Goal: Task Accomplishment & Management: Complete application form

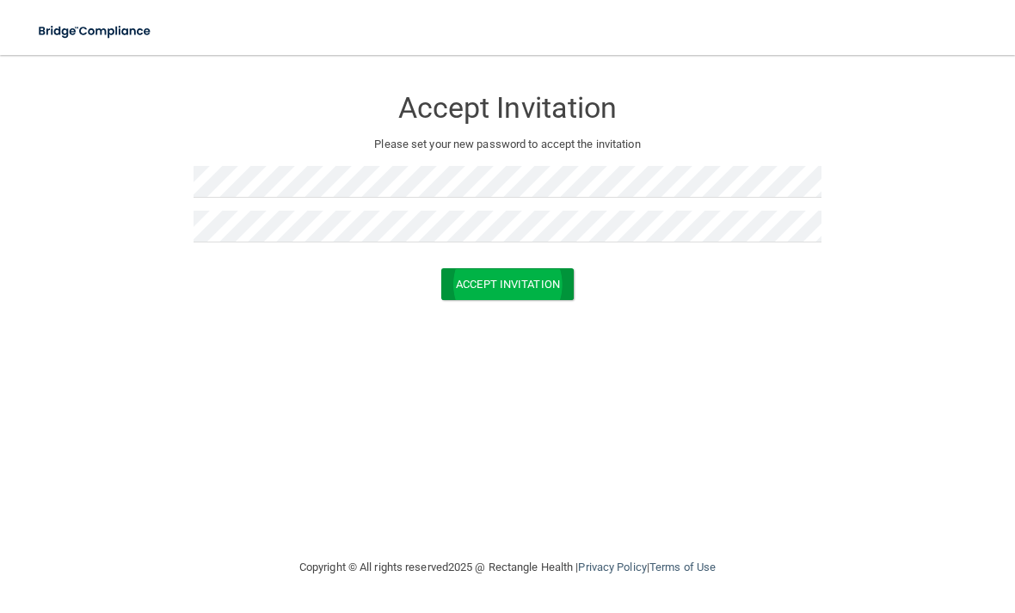
click at [529, 289] on button "Accept Invitation" at bounding box center [507, 284] width 133 height 32
click at [548, 291] on button "Accept Invitation" at bounding box center [507, 284] width 133 height 32
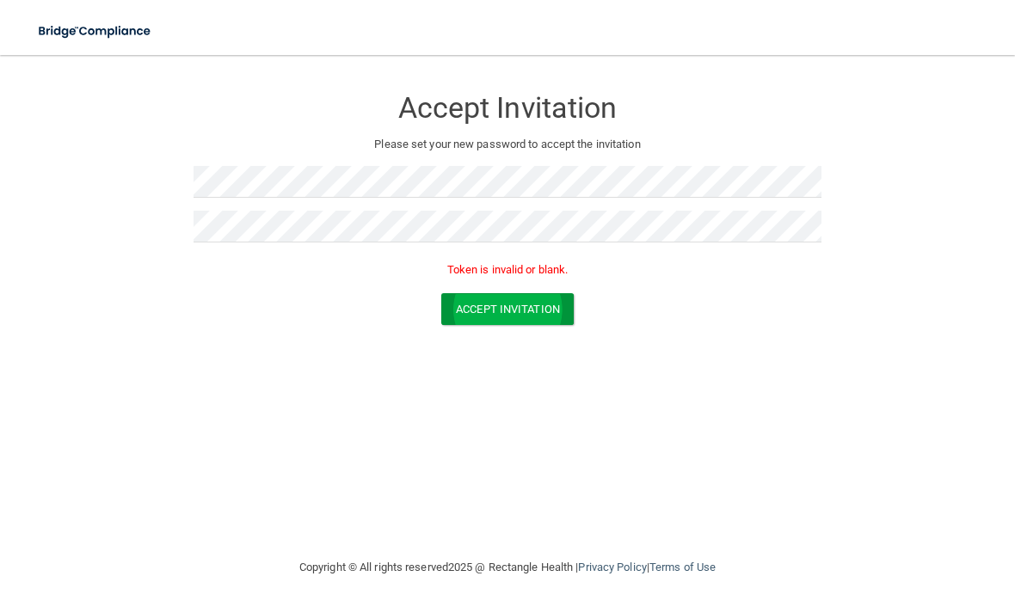
click at [533, 307] on button "Accept Invitation" at bounding box center [507, 309] width 133 height 32
click at [63, 41] on img at bounding box center [95, 31] width 139 height 35
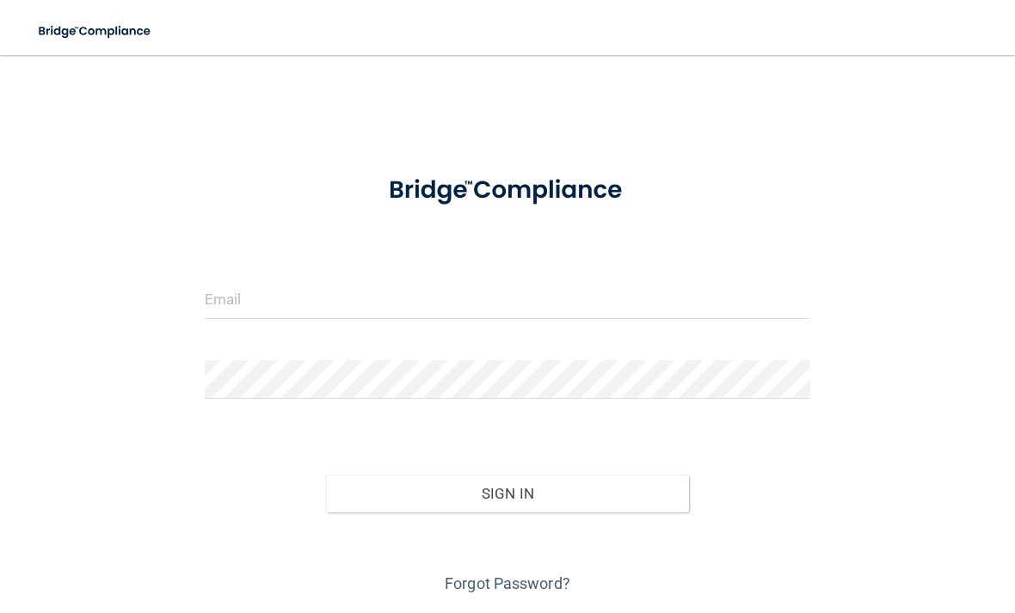
click at [70, 34] on img at bounding box center [95, 31] width 139 height 35
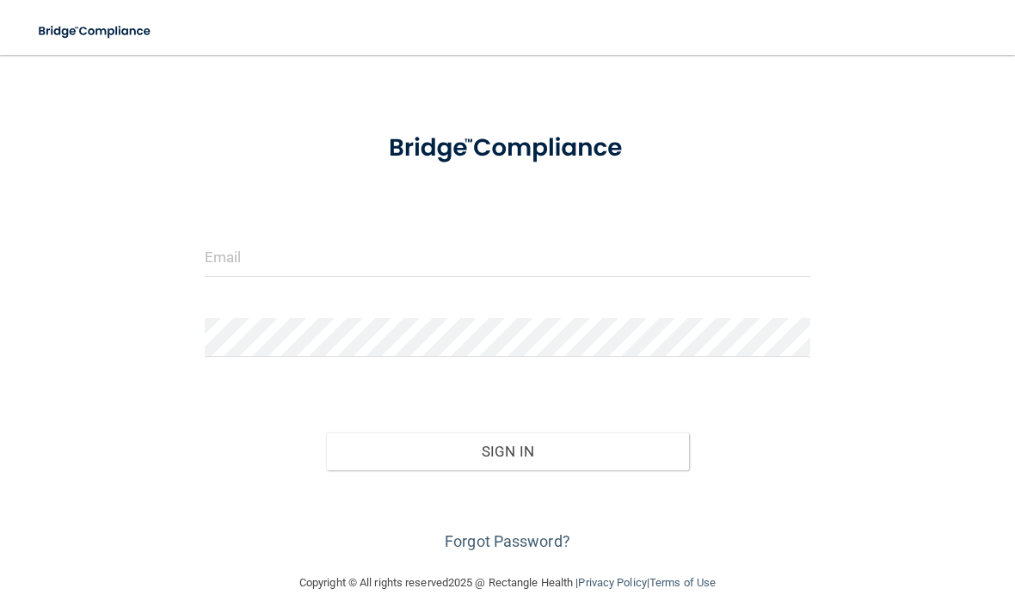
scroll to position [46, 0]
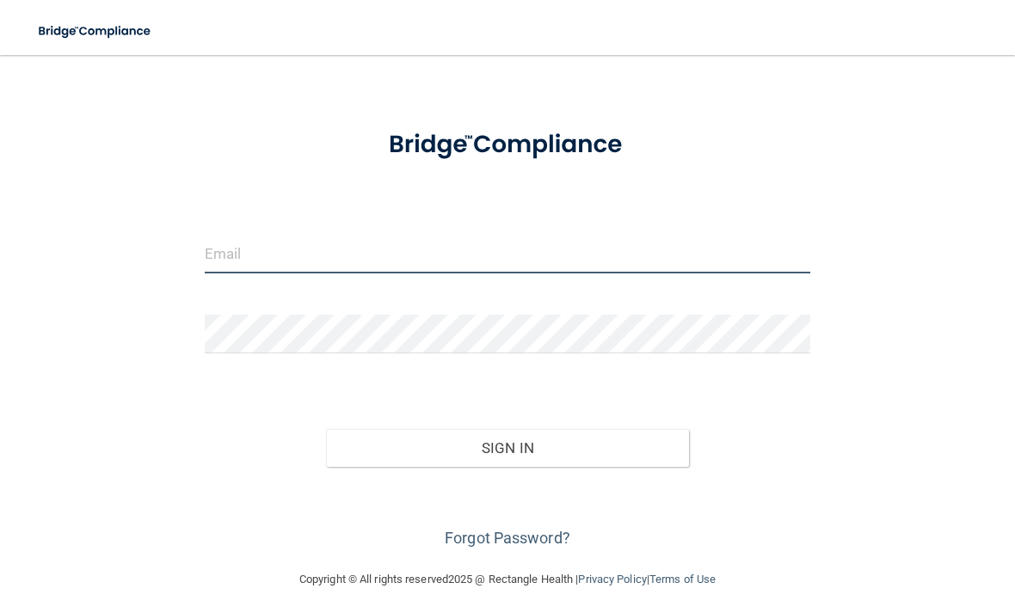
click at [399, 263] on input "email" at bounding box center [508, 254] width 606 height 39
type input "[EMAIL_ADDRESS][DOMAIN_NAME]"
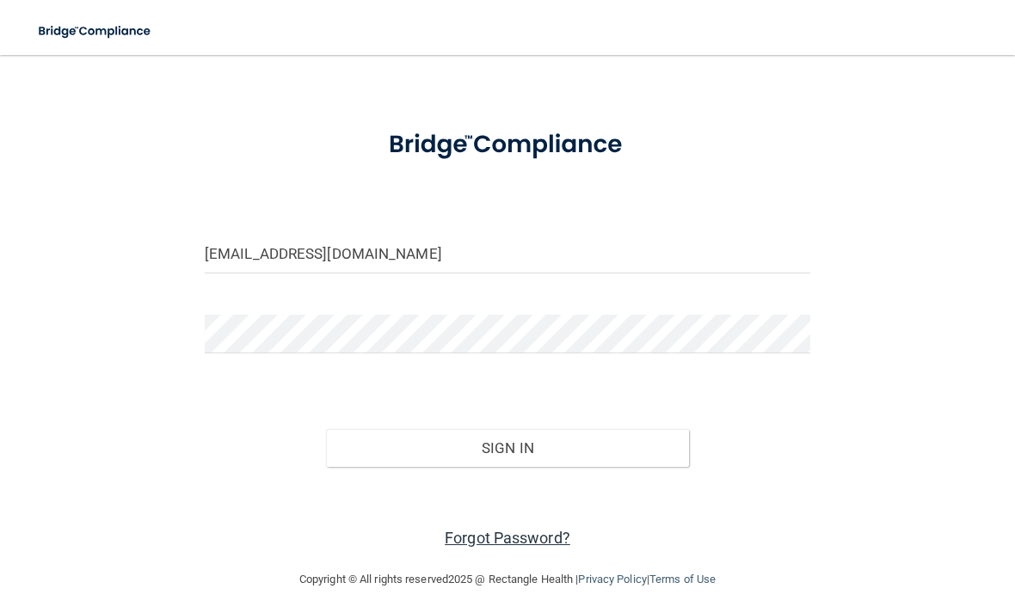
click at [526, 533] on link "Forgot Password?" at bounding box center [508, 538] width 126 height 18
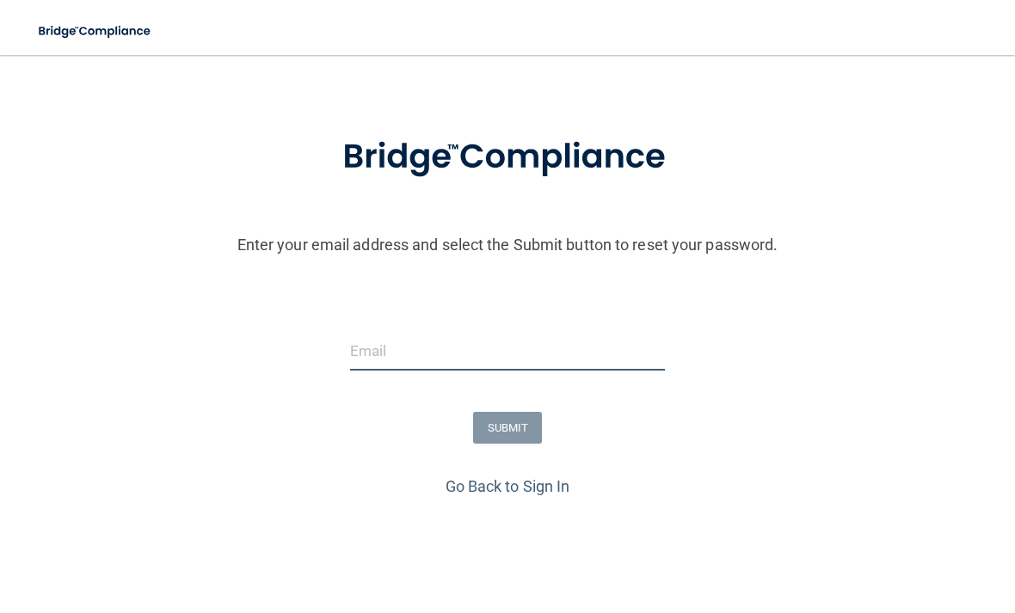
click at [427, 349] on input "email" at bounding box center [508, 351] width 316 height 39
type input "[EMAIL_ADDRESS][DOMAIN_NAME]"
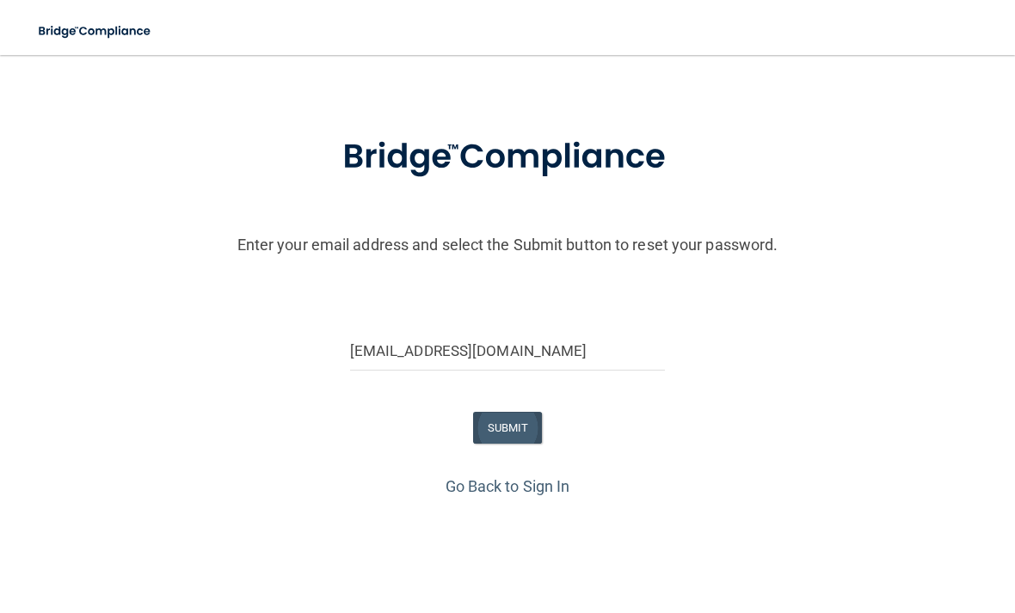
click at [521, 423] on button "SUBMIT" at bounding box center [508, 428] width 70 height 32
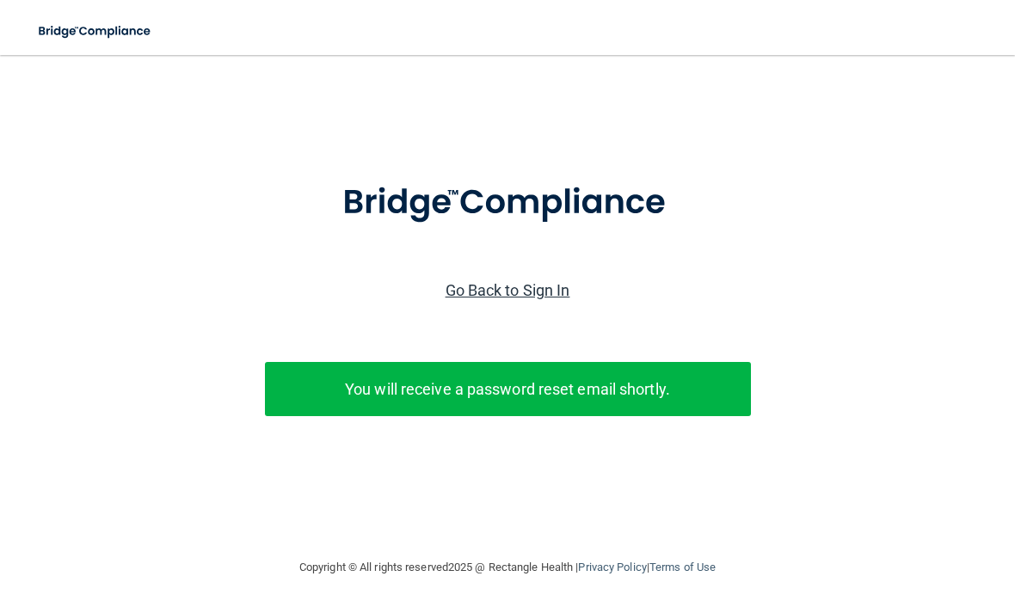
click at [508, 281] on link "Go Back to Sign In" at bounding box center [508, 290] width 125 height 18
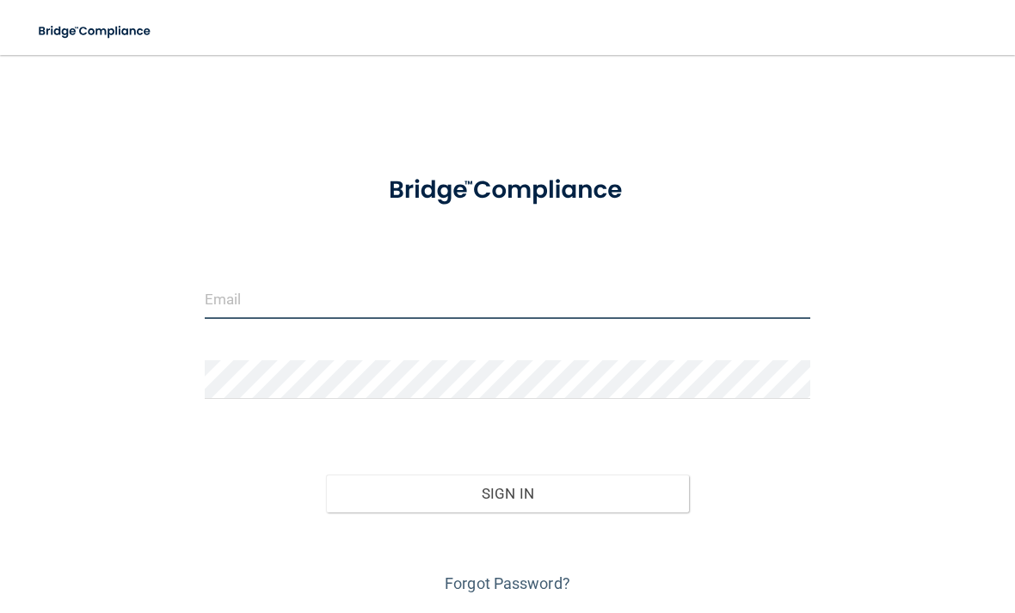
click at [451, 309] on input "email" at bounding box center [508, 299] width 606 height 39
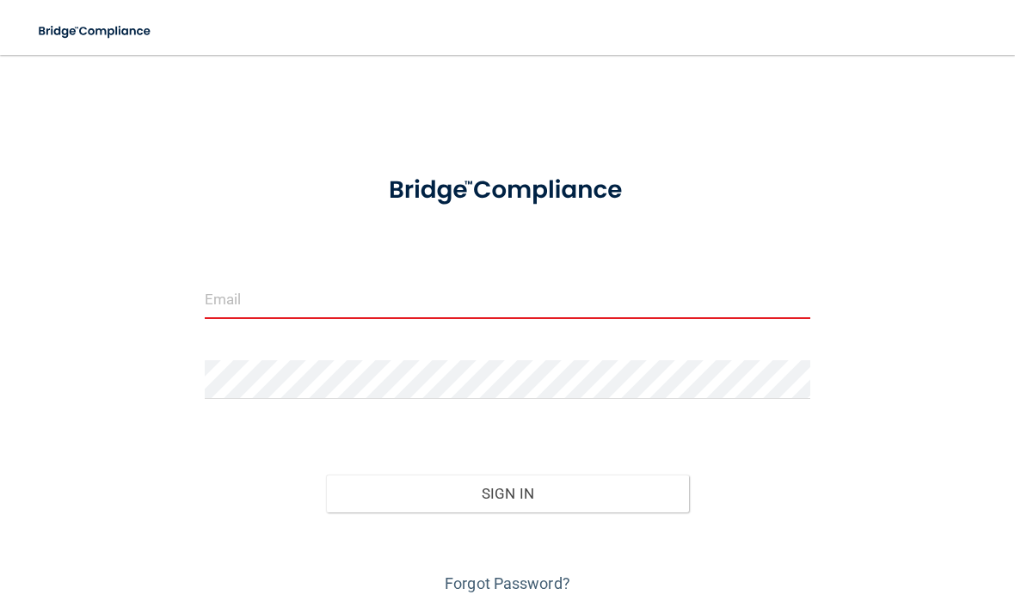
click at [469, 308] on input "email" at bounding box center [508, 299] width 606 height 39
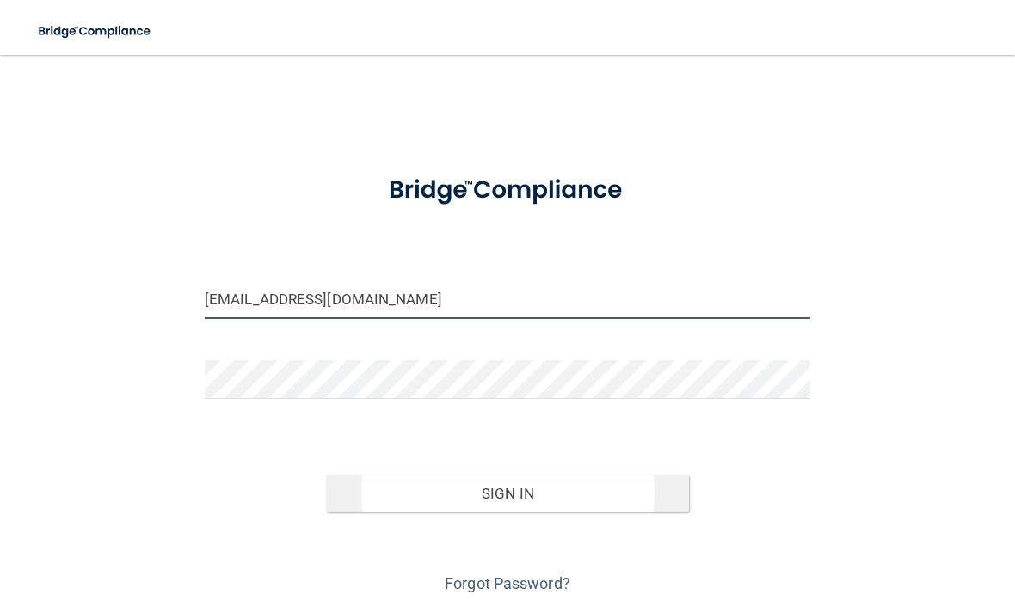
type input "[EMAIL_ADDRESS][DOMAIN_NAME]"
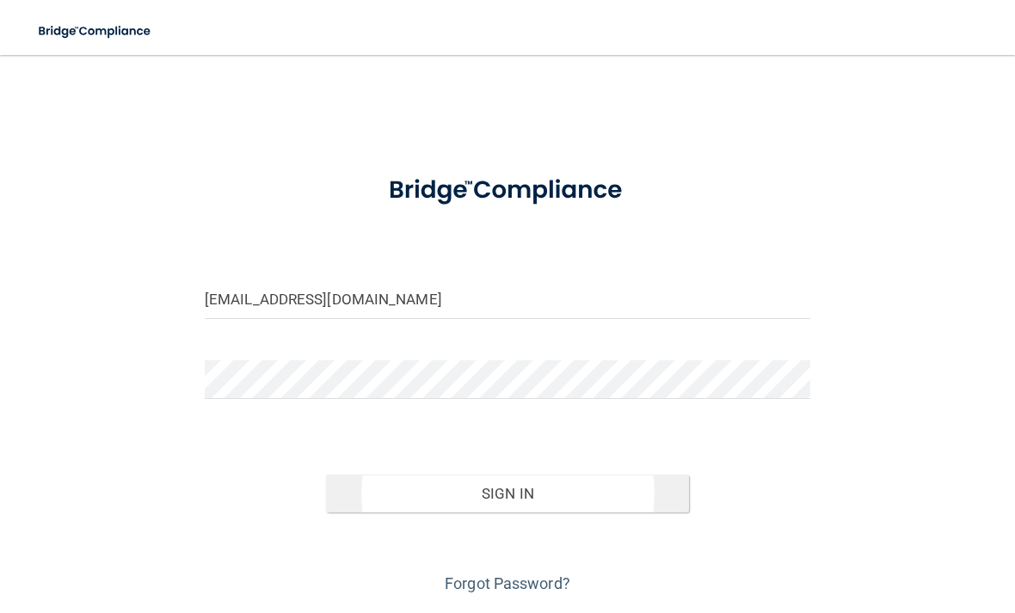
click at [499, 489] on button "Sign In" at bounding box center [507, 494] width 363 height 38
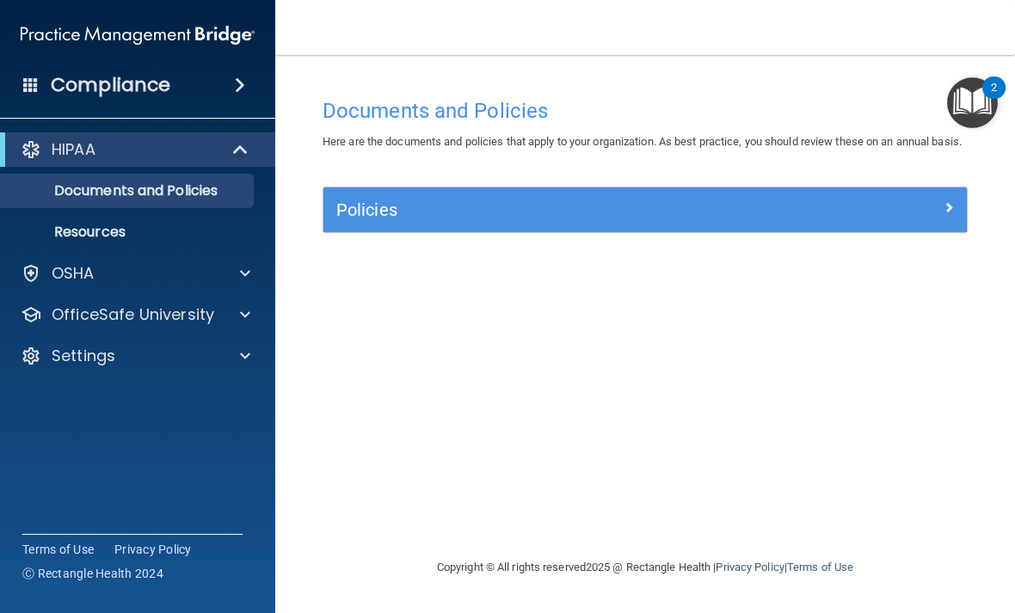
click at [228, 158] on div at bounding box center [241, 149] width 42 height 21
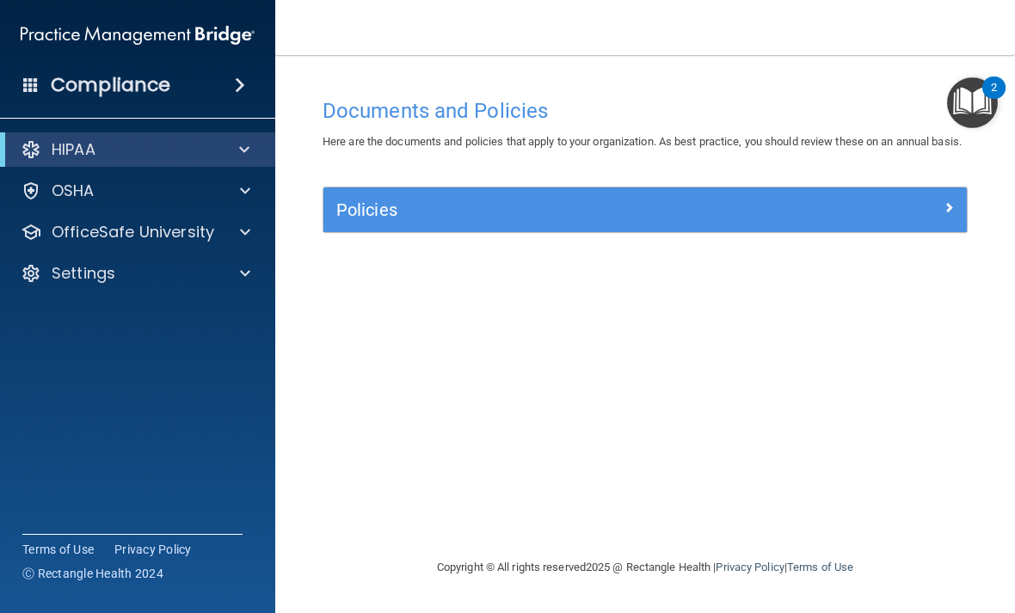
click at [228, 158] on div at bounding box center [241, 149] width 42 height 21
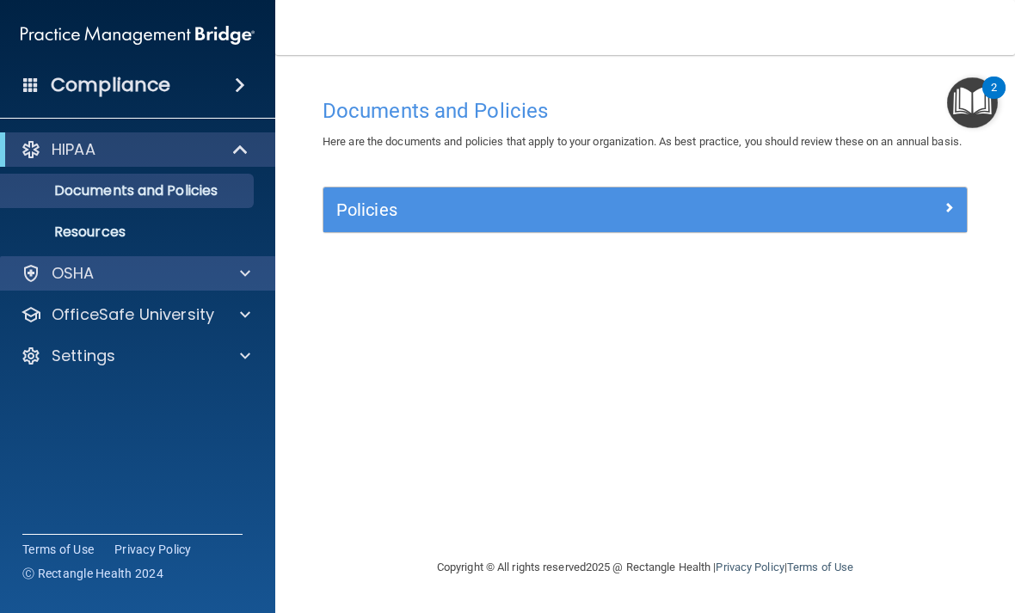
click at [167, 267] on div "OSHA" at bounding box center [114, 273] width 213 height 21
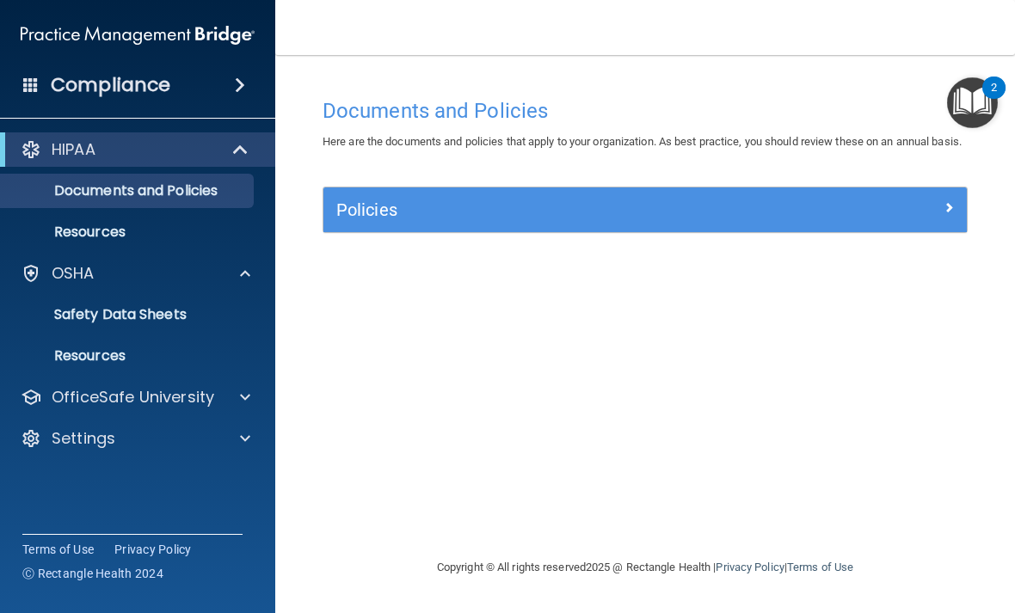
click at [215, 87] on div "Compliance" at bounding box center [137, 85] width 275 height 38
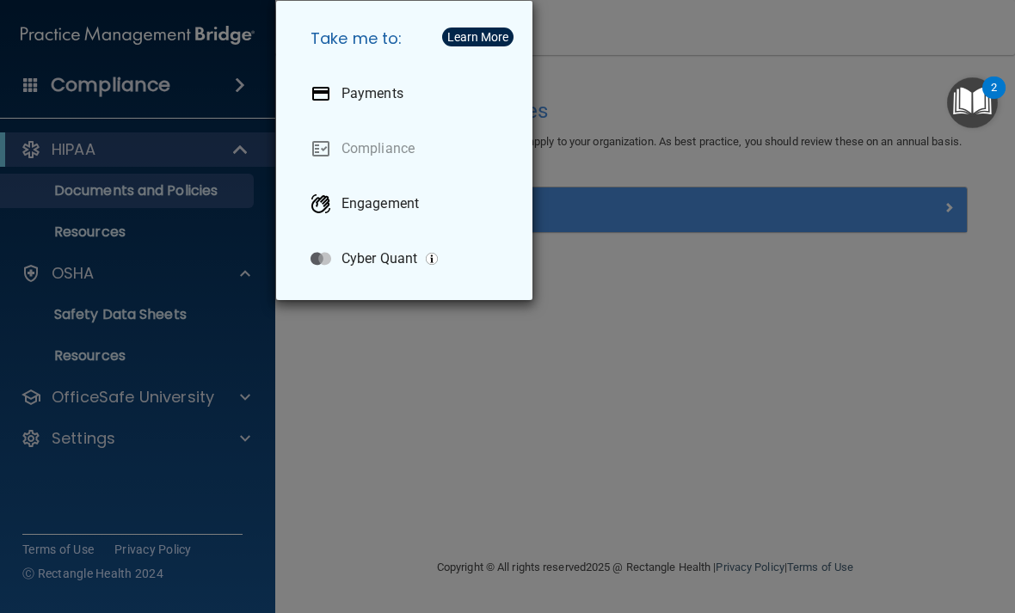
click at [412, 338] on div "Take me to: Payments Compliance Engagement Cyber Quant" at bounding box center [507, 306] width 1015 height 613
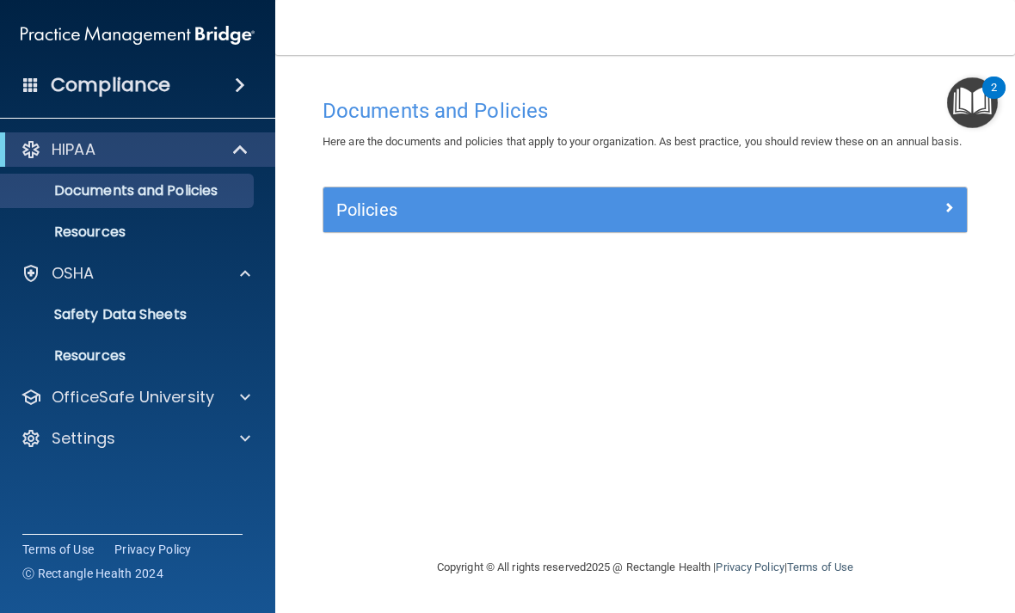
click at [974, 105] on img "Open Resource Center, 2 new notifications" at bounding box center [972, 102] width 51 height 51
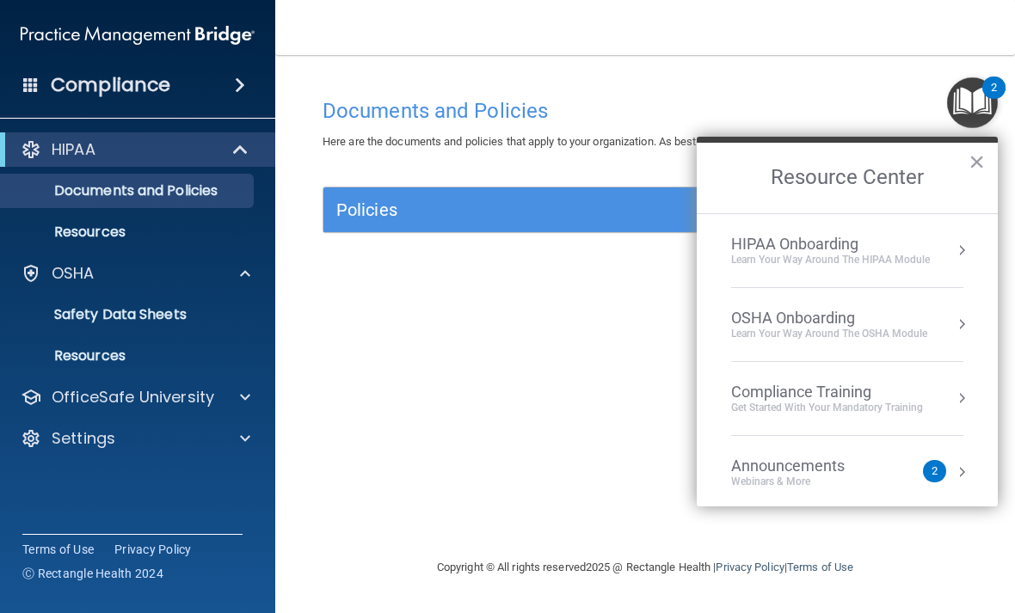
click at [880, 244] on div "HIPAA Onboarding" at bounding box center [830, 244] width 199 height 19
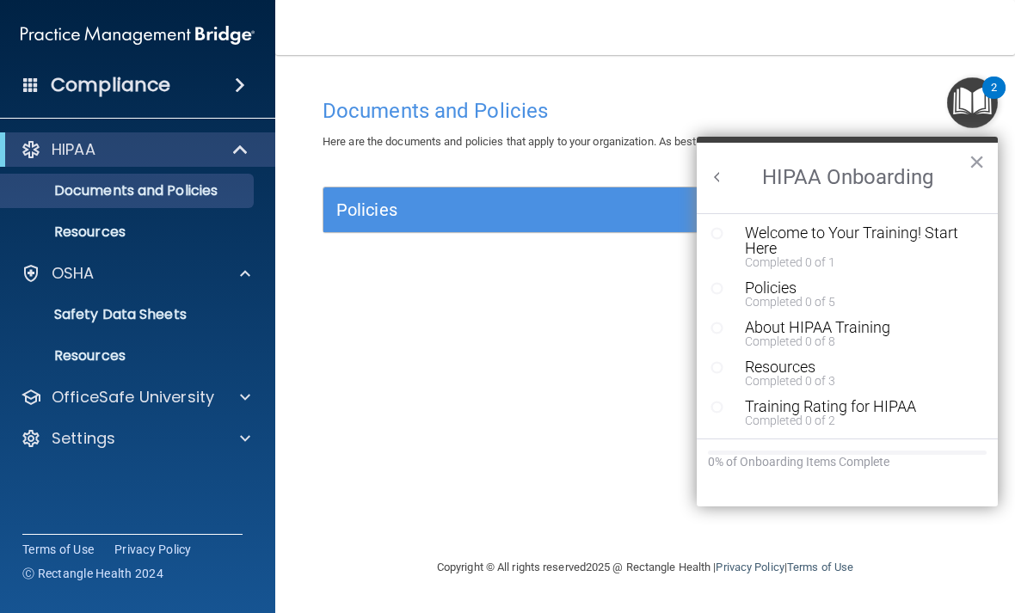
scroll to position [3, 0]
click at [726, 186] on h2 "HIPAA Onboarding" at bounding box center [847, 178] width 301 height 71
click at [718, 169] on button "Back to Resource Center Home" at bounding box center [717, 177] width 17 height 17
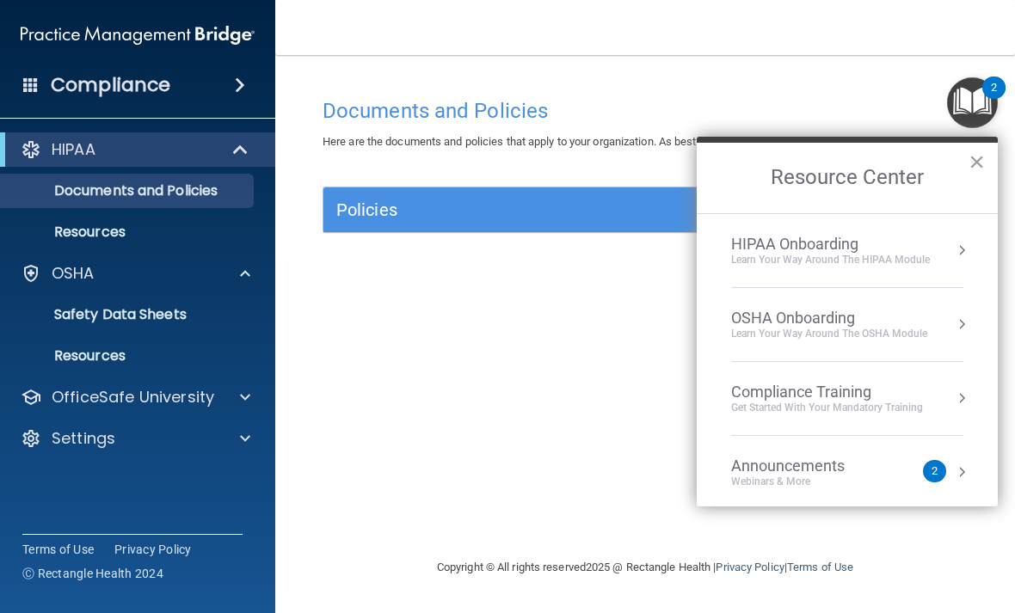
scroll to position [0, 0]
click at [841, 313] on div "OSHA Onboarding" at bounding box center [829, 318] width 196 height 19
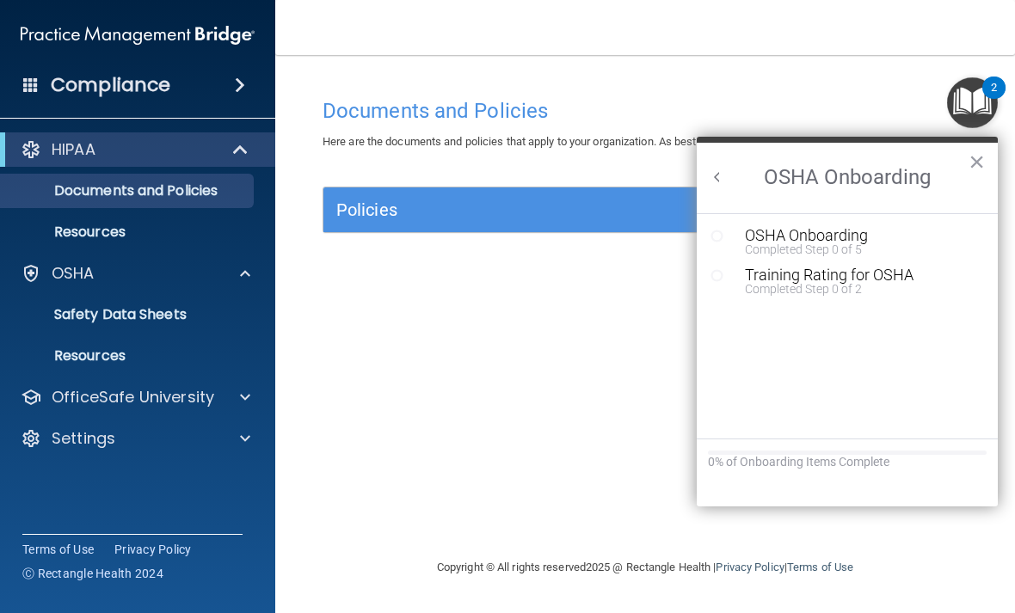
click at [718, 184] on button "Back to Resource Center Home" at bounding box center [717, 177] width 17 height 17
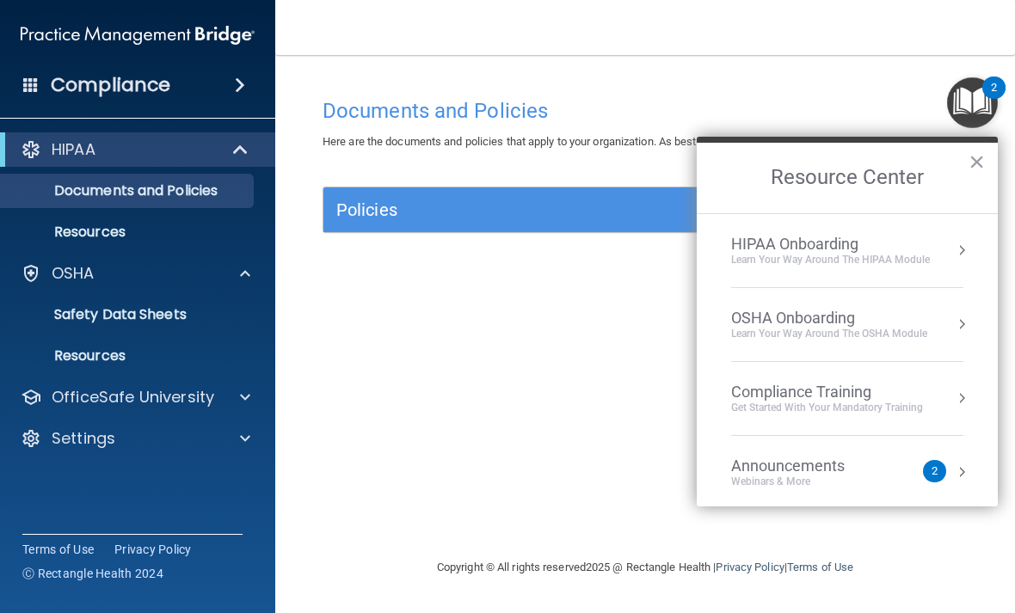
click at [775, 410] on div "Get Started with your mandatory training" at bounding box center [827, 408] width 192 height 15
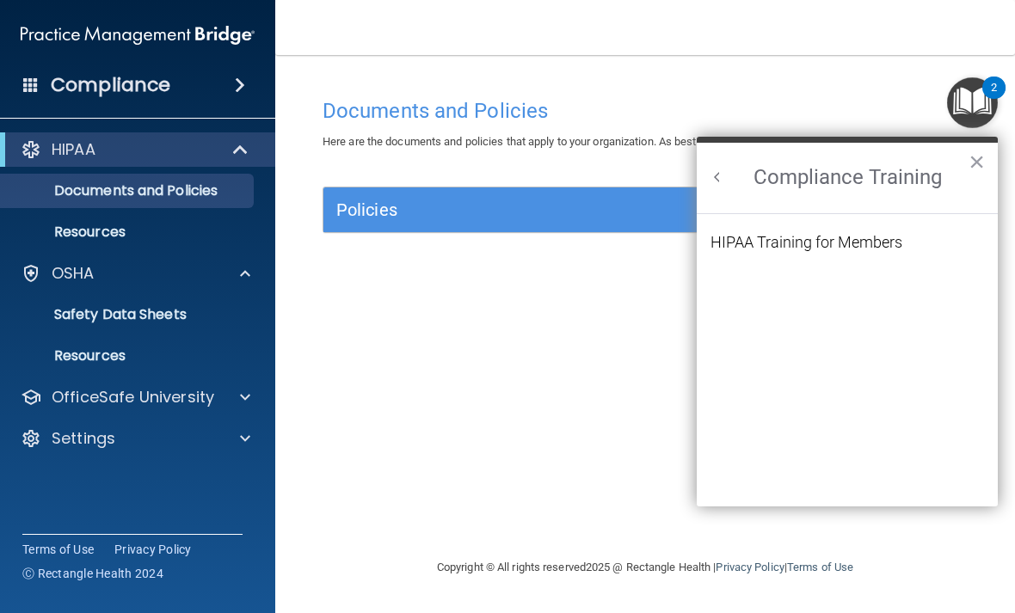
click at [719, 173] on button "Back to Resource Center Home" at bounding box center [717, 177] width 17 height 17
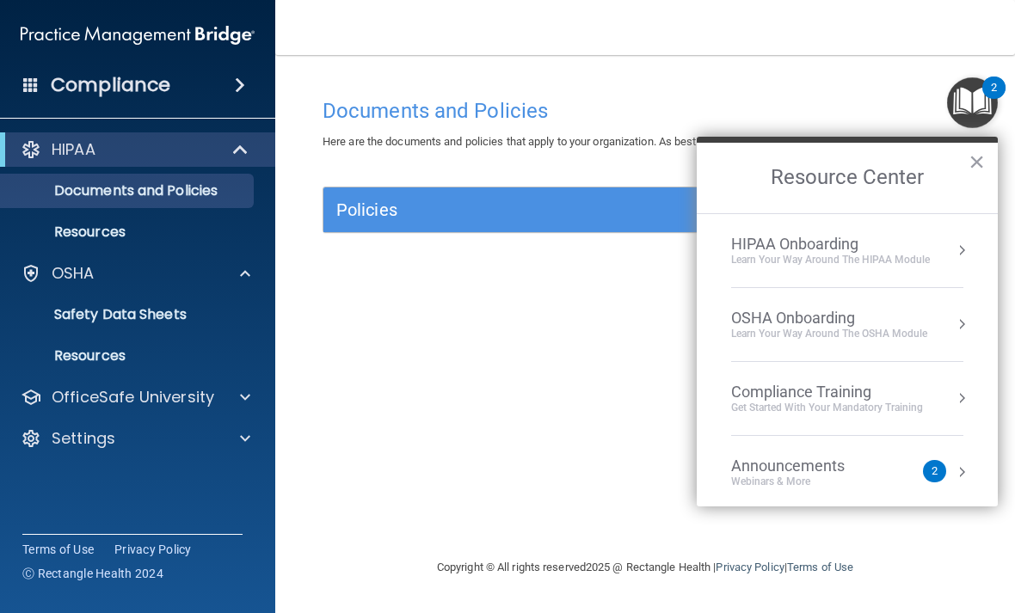
click at [952, 250] on div "HIPAA Onboarding Learn Your Way around the HIPAA module" at bounding box center [847, 251] width 232 height 32
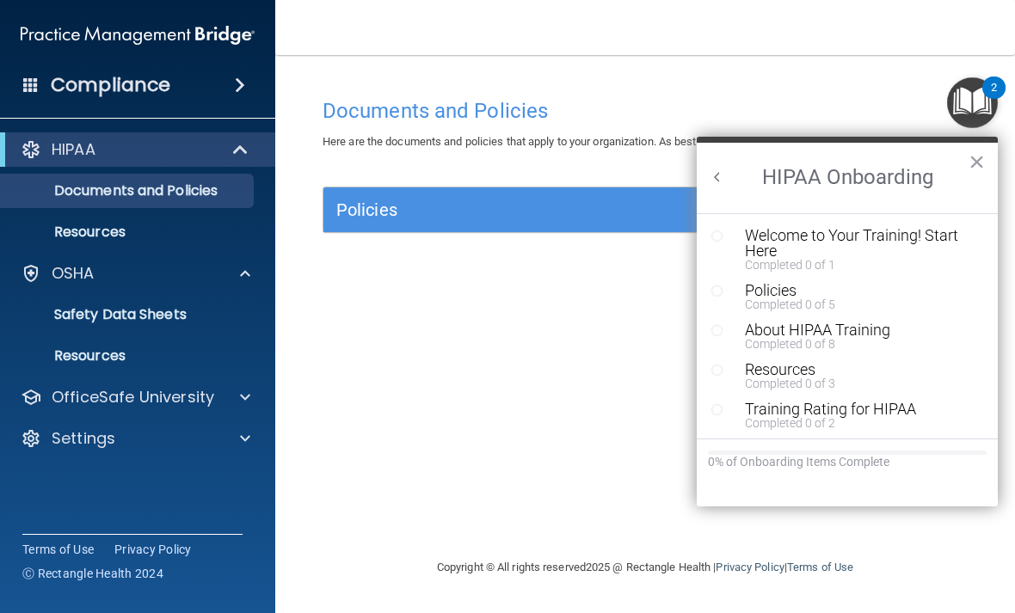
click at [778, 244] on div "Welcome to Your Training! Start Here" at bounding box center [860, 243] width 231 height 31
